Goal: Find specific fact: Find specific fact

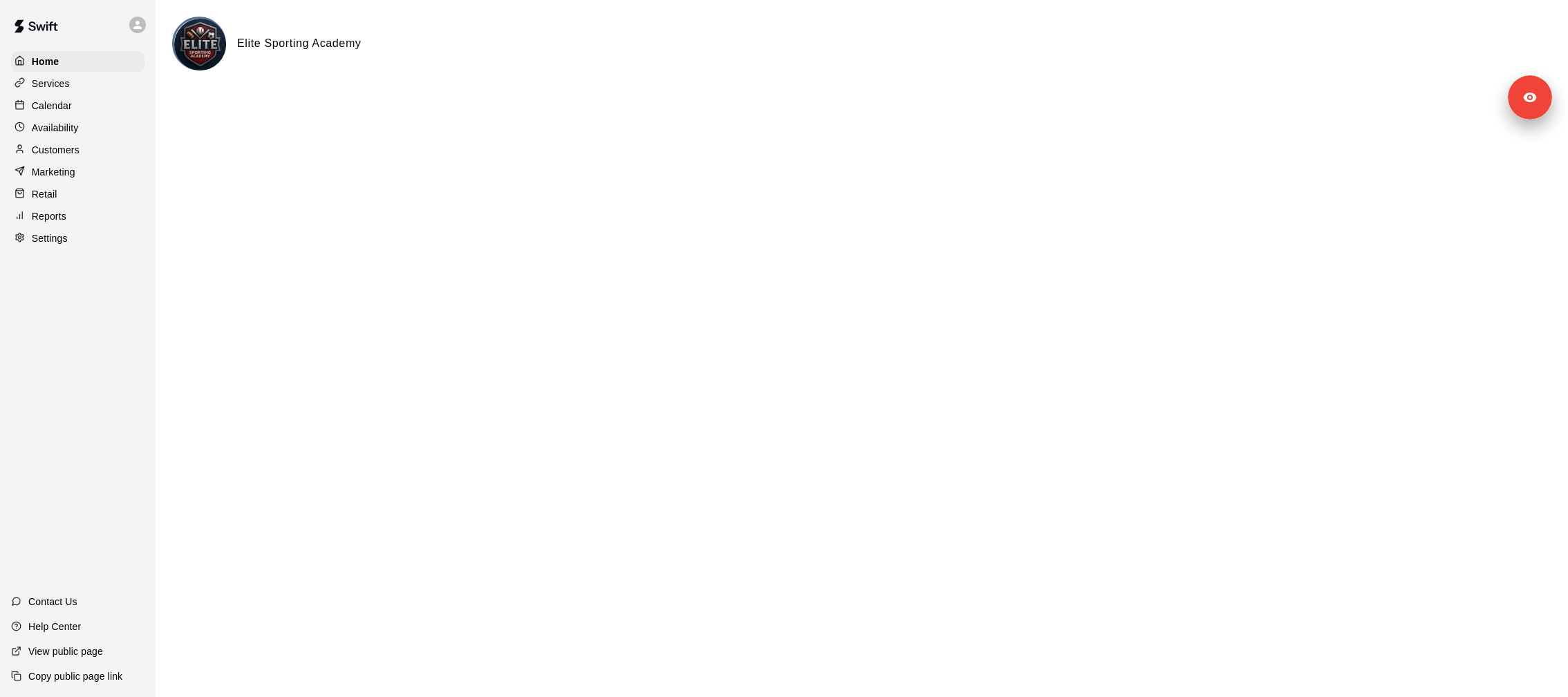
click at [53, 168] on p "Marketing" at bounding box center [53, 172] width 44 height 14
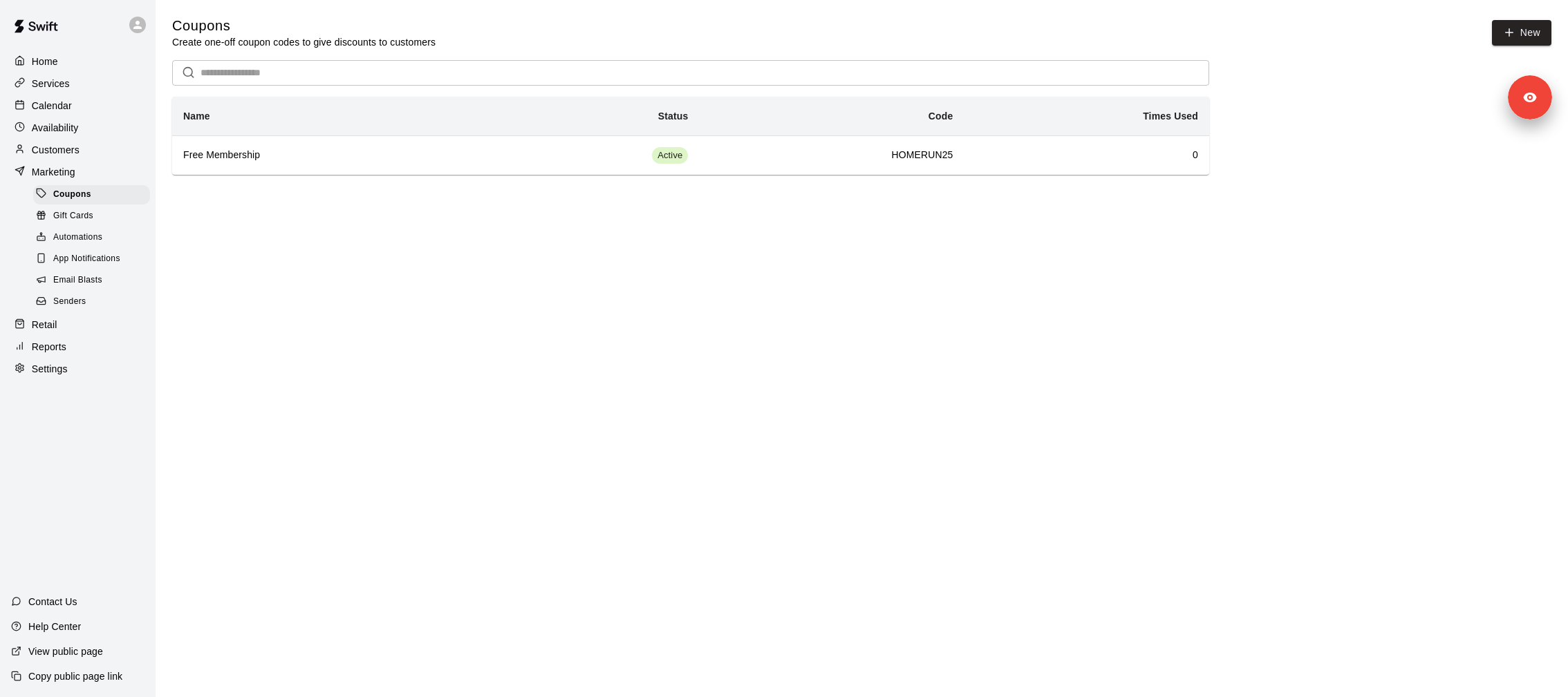
click at [73, 280] on span "Email Blasts" at bounding box center [78, 280] width 49 height 14
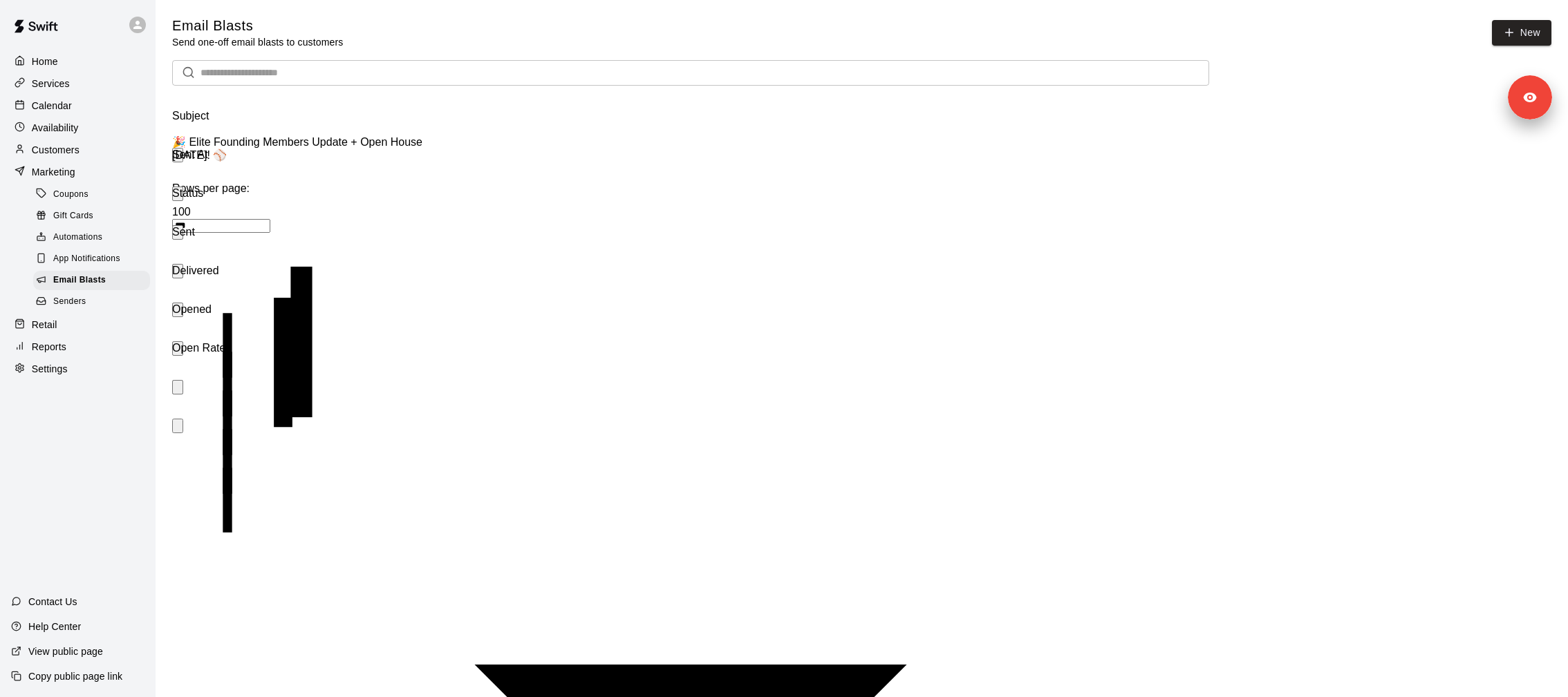
click at [313, 161] on div "🎉 Elite Founding Members Update + Open House [DATE]! ⚾️" at bounding box center [301, 154] width 259 height 36
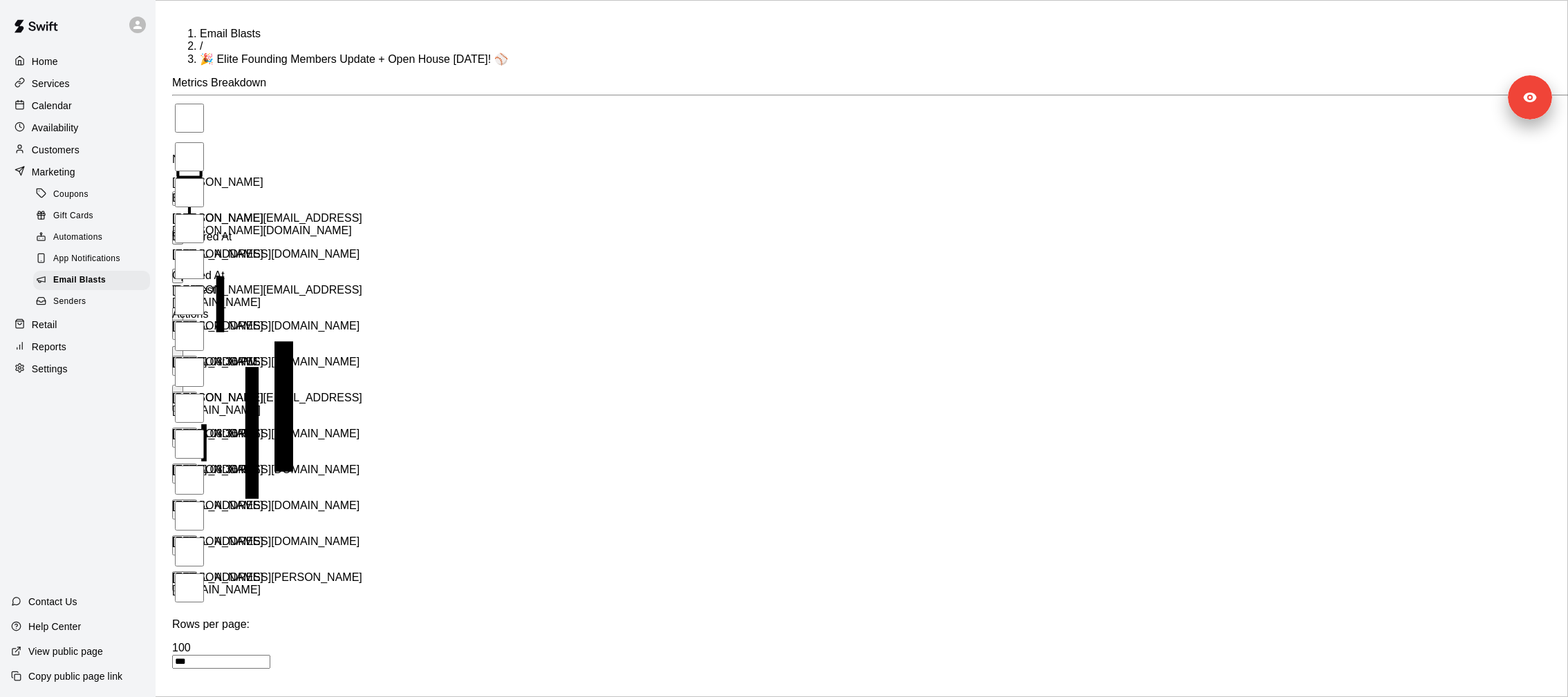
drag, startPoint x: 459, startPoint y: 189, endPoint x: 321, endPoint y: 194, distance: 138.1
click at [321, 212] on div "[PERSON_NAME][EMAIL_ADDRESS][PERSON_NAME][DOMAIN_NAME]" at bounding box center [284, 230] width 224 height 36
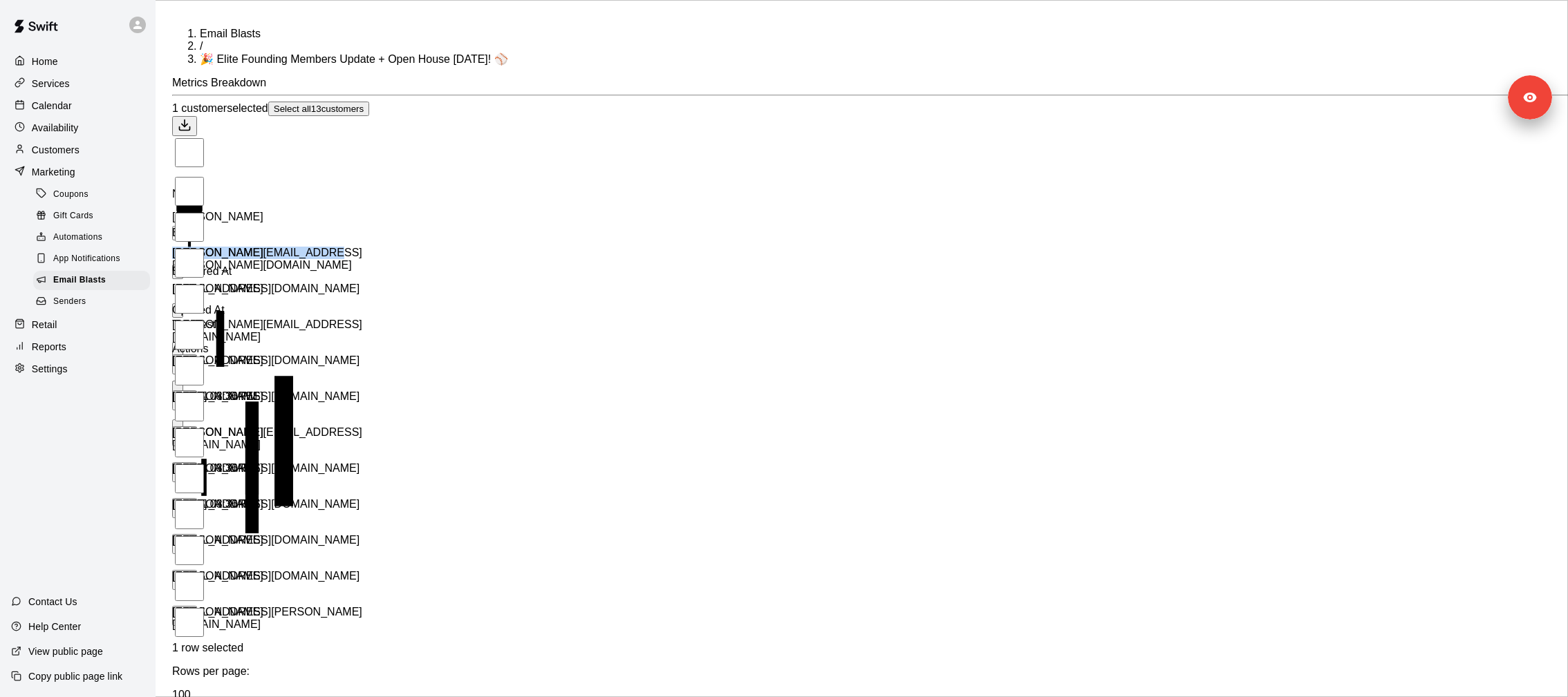
drag, startPoint x: 321, startPoint y: 194, endPoint x: 449, endPoint y: 198, distance: 128.1
click at [395, 247] on div "[PERSON_NAME][EMAIL_ADDRESS][PERSON_NAME][DOMAIN_NAME]" at bounding box center [284, 265] width 224 height 36
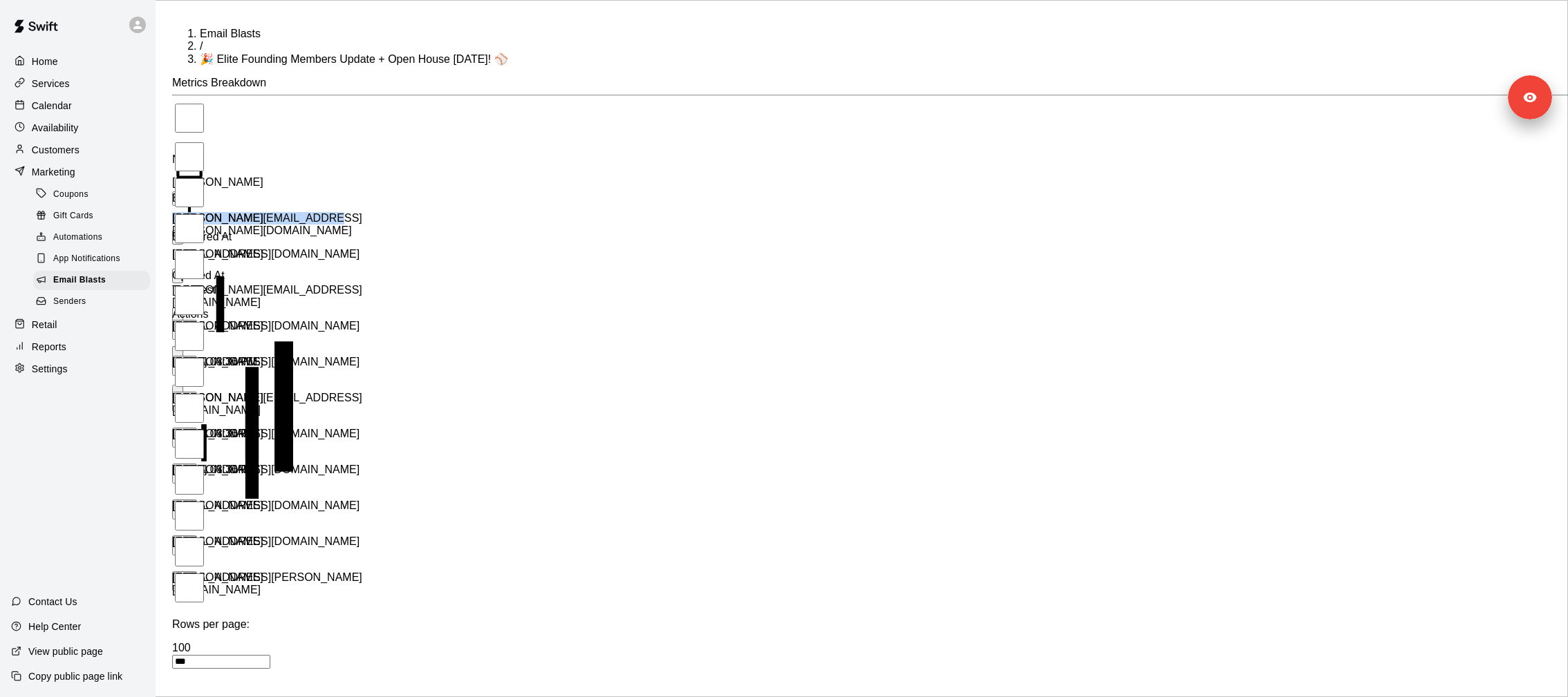
copy div "[PERSON_NAME][EMAIL_ADDRESS][PERSON_NAME][DOMAIN_NAME]"
click at [102, 297] on div "Senders" at bounding box center [91, 302] width 117 height 20
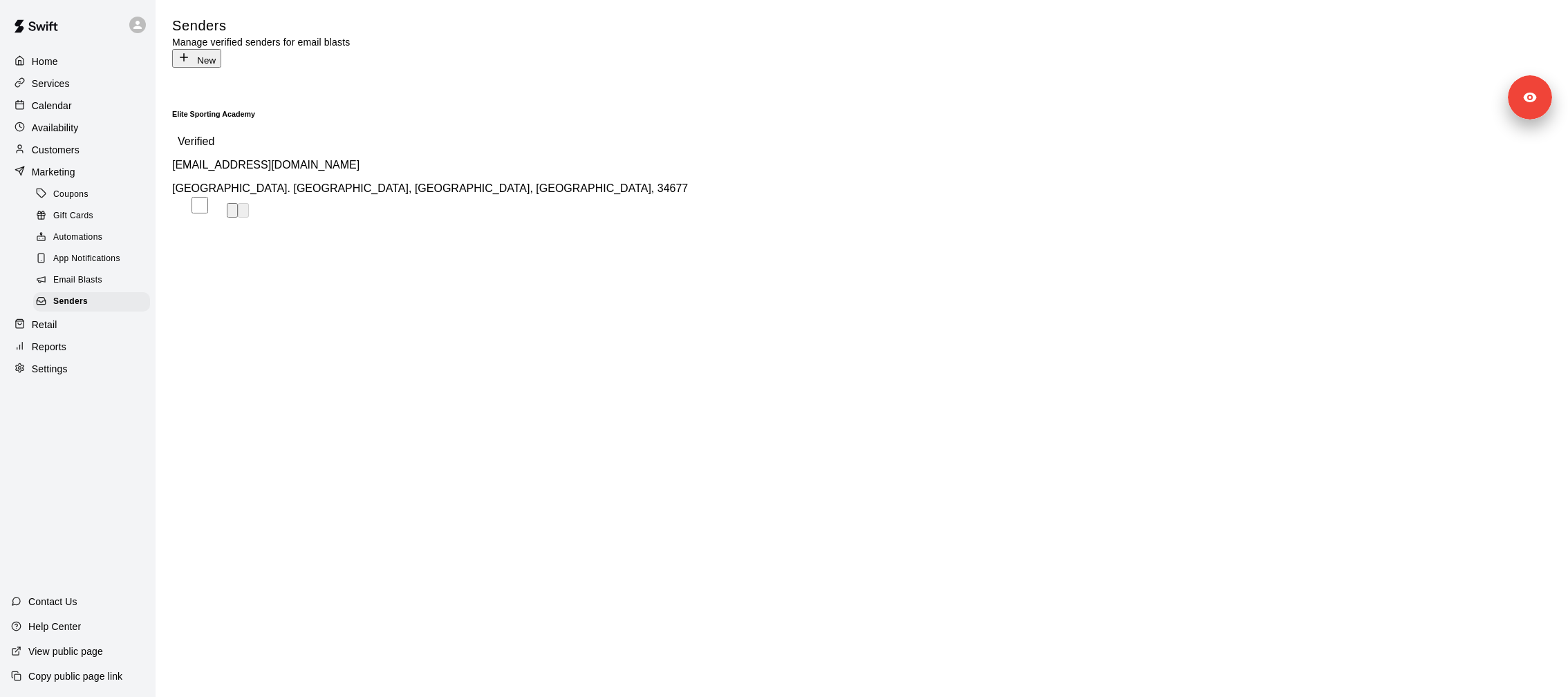
click at [257, 159] on p "[EMAIL_ADDRESS][DOMAIN_NAME]" at bounding box center [862, 164] width 1380 height 12
copy p "[EMAIL_ADDRESS][DOMAIN_NAME]"
